Goal: Transaction & Acquisition: Download file/media

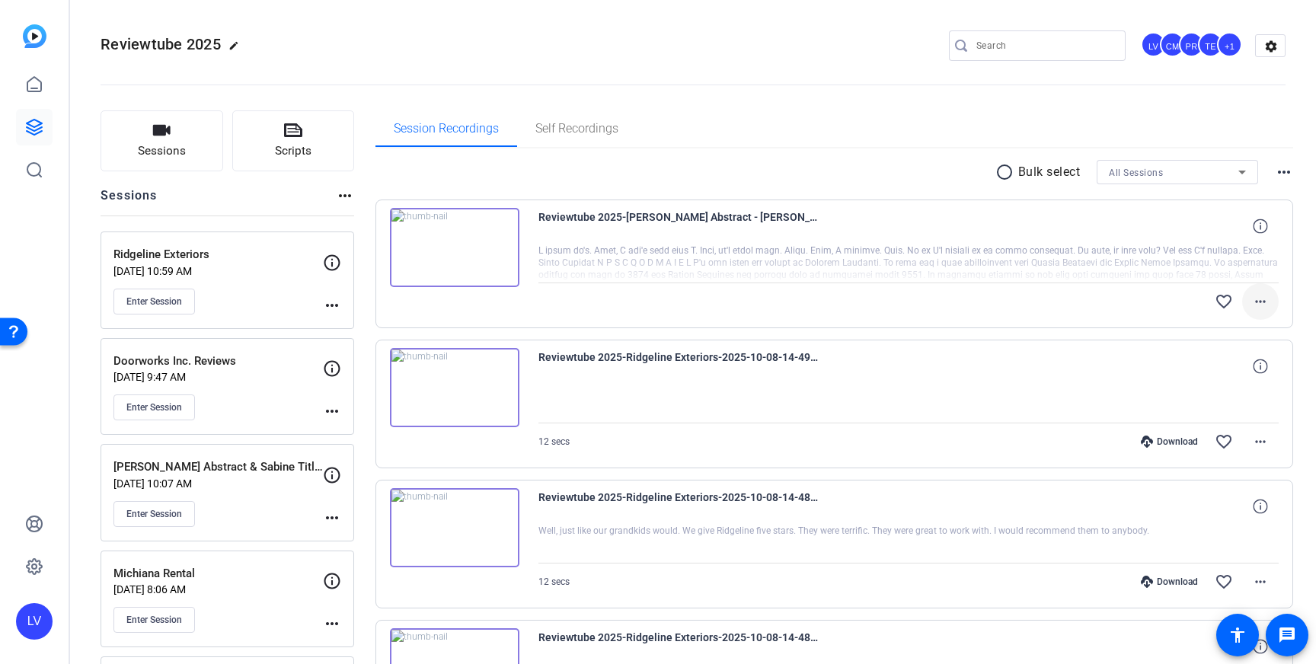
click at [1262, 301] on mat-icon "more_horiz" at bounding box center [1261, 302] width 18 height 18
click at [916, 325] on div at bounding box center [658, 332] width 1316 height 664
click at [1257, 298] on mat-icon "more_horiz" at bounding box center [1261, 302] width 18 height 18
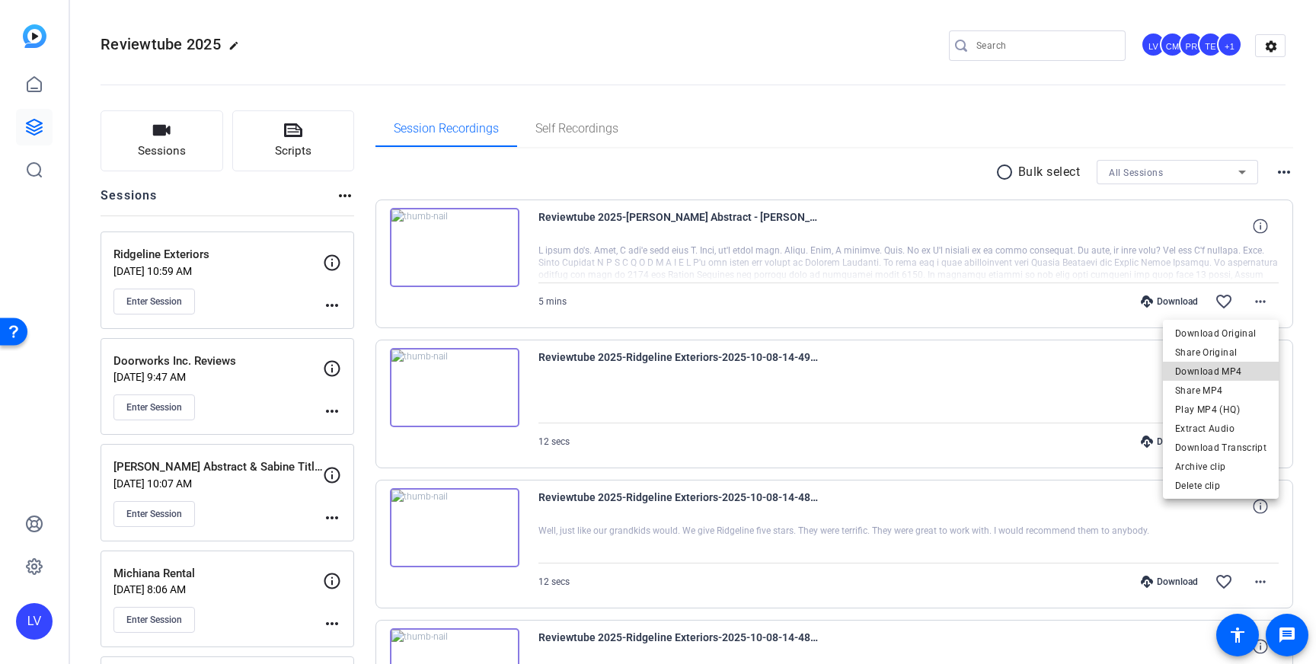
click at [1241, 373] on span "Download MP4" at bounding box center [1220, 372] width 91 height 18
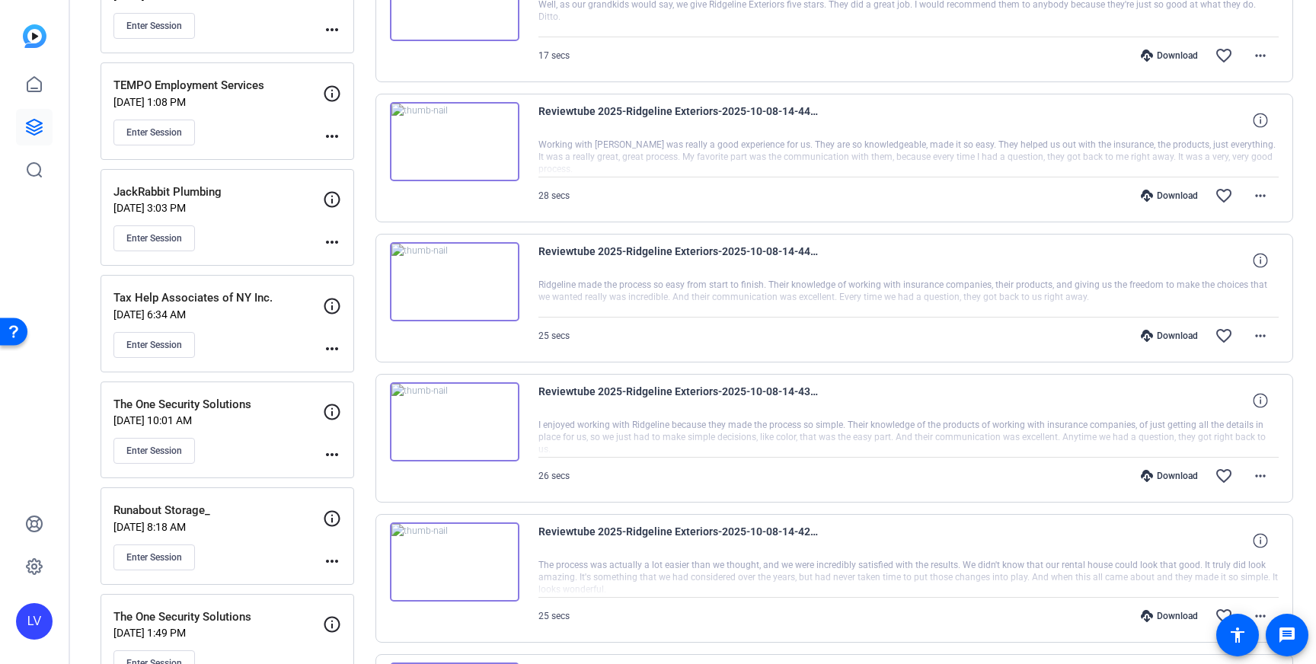
scroll to position [798, 0]
